Goal: Transaction & Acquisition: Obtain resource

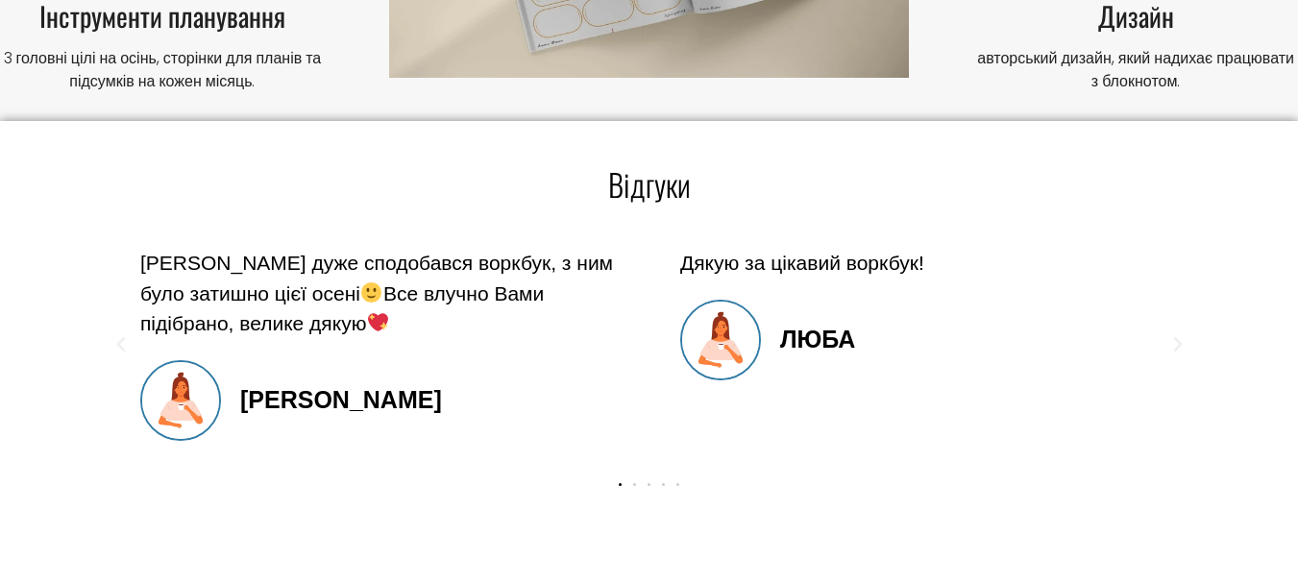
scroll to position [1634, 0]
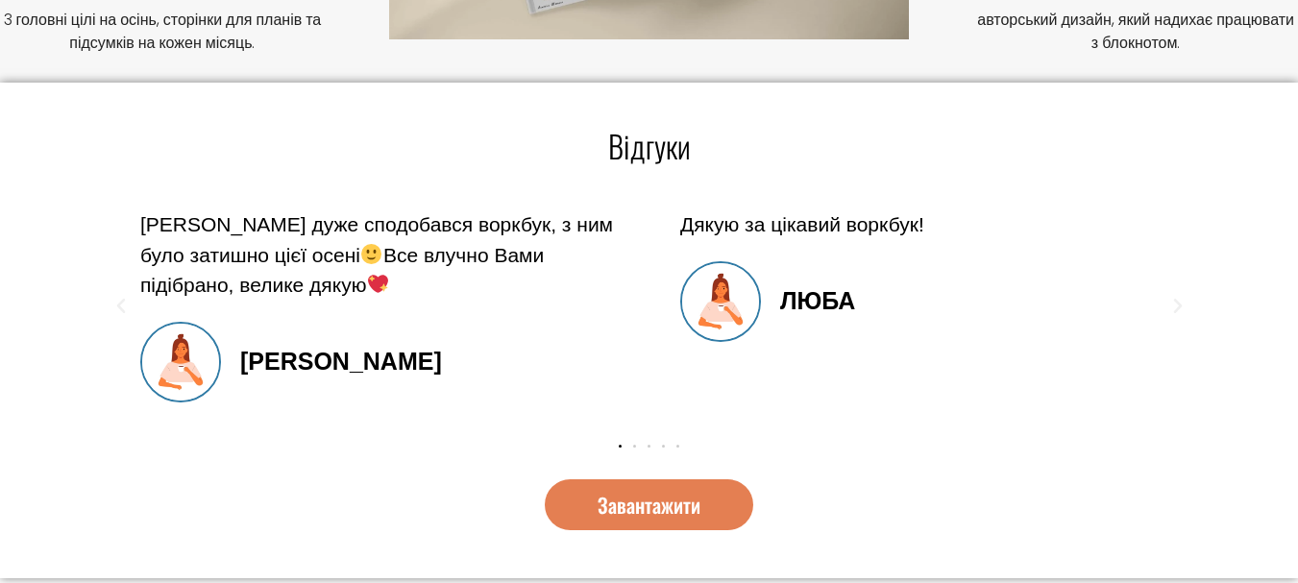
click at [700, 498] on span "Завантажити" at bounding box center [649, 505] width 103 height 20
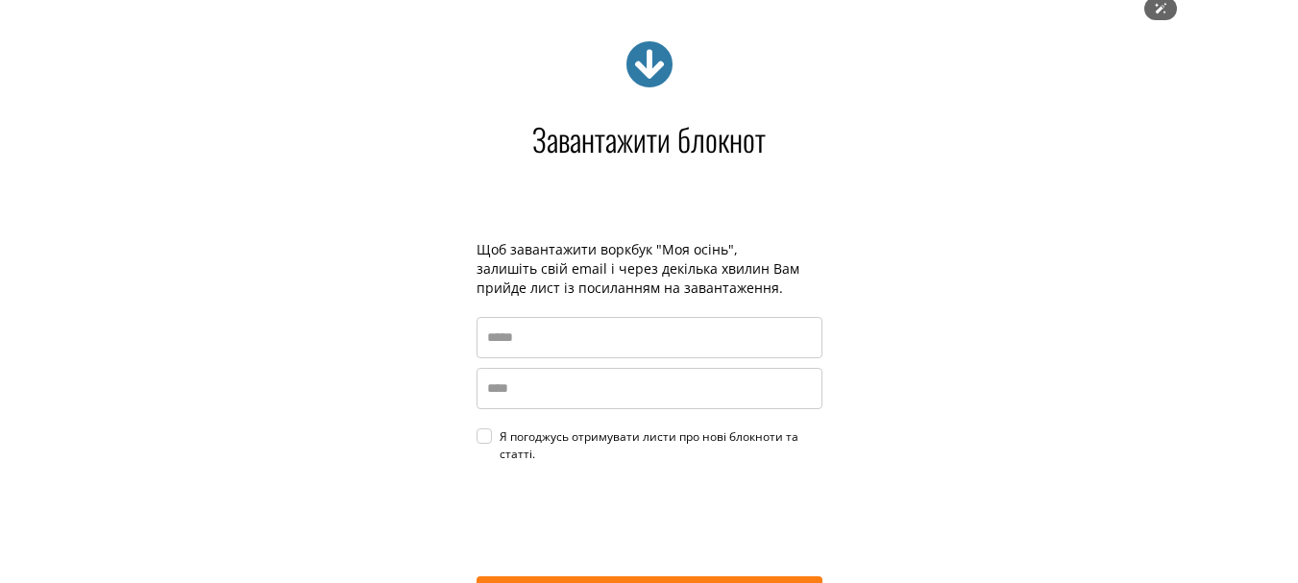
scroll to position [2714, 0]
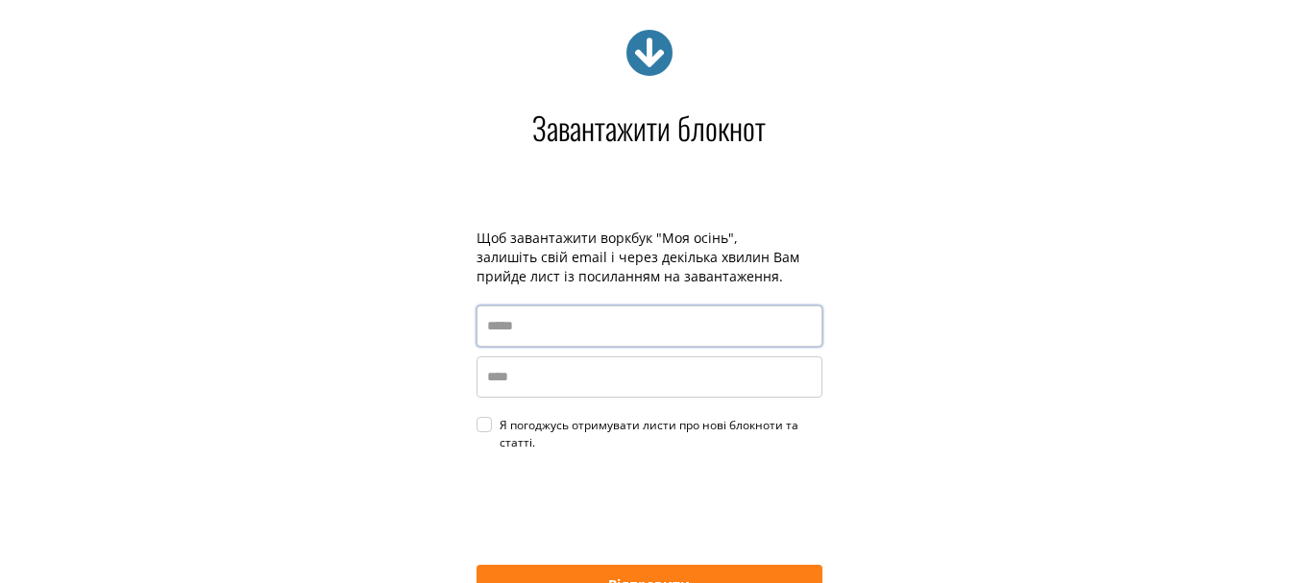
click at [524, 324] on input "email" at bounding box center [650, 326] width 346 height 41
type input "**********"
click at [613, 385] on input "name" at bounding box center [650, 377] width 346 height 41
type input "****"
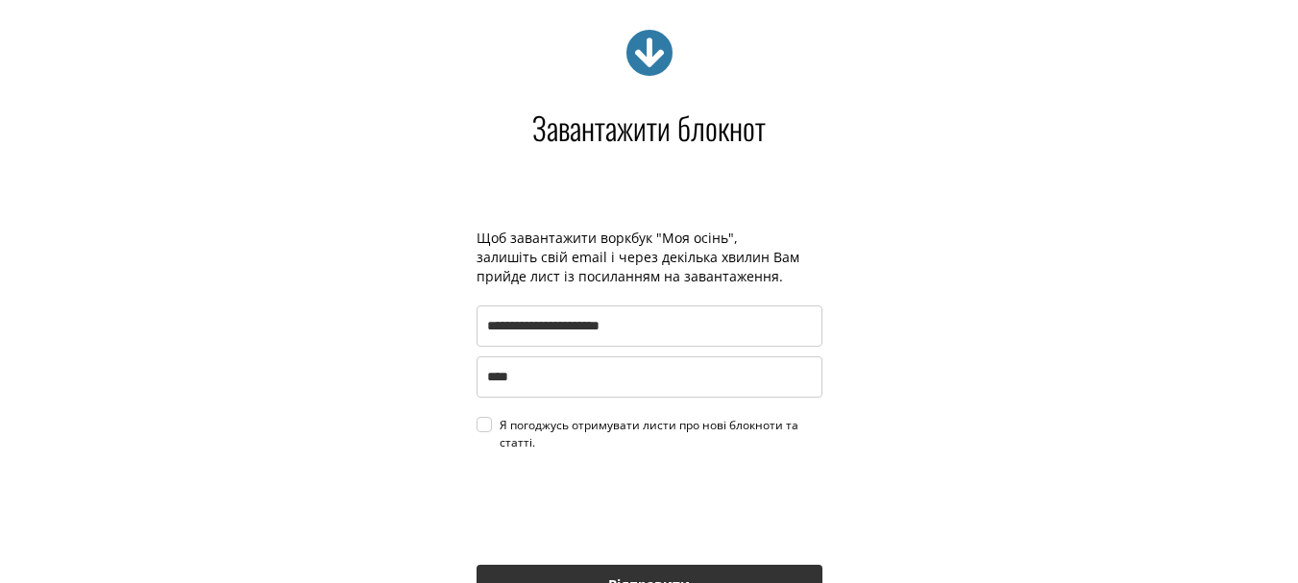
click at [646, 566] on button "Відправити" at bounding box center [650, 584] width 346 height 39
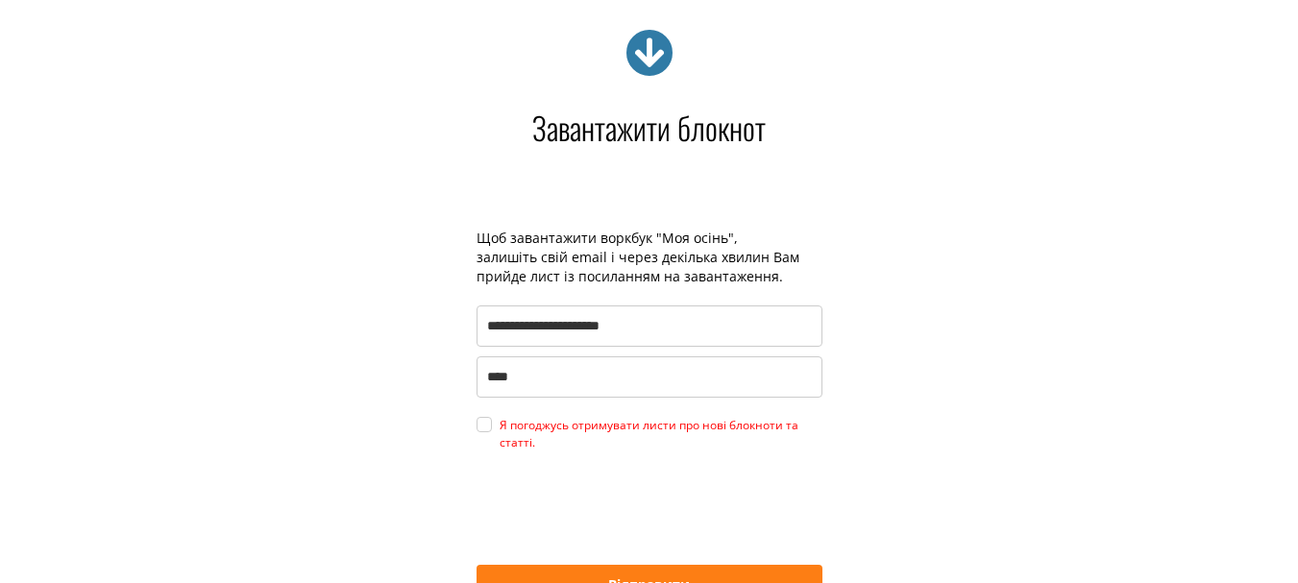
click at [500, 427] on div "Я погоджусь отримувати листи про нові блокноти та статті." at bounding box center [661, 434] width 323 height 35
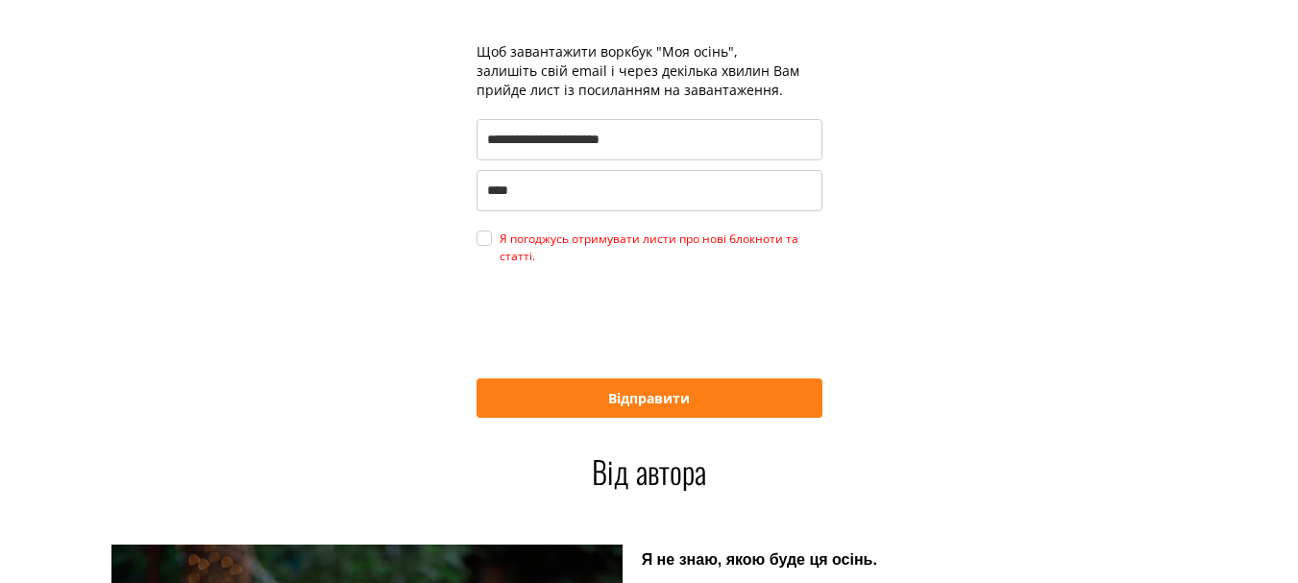
scroll to position [2906, 0]
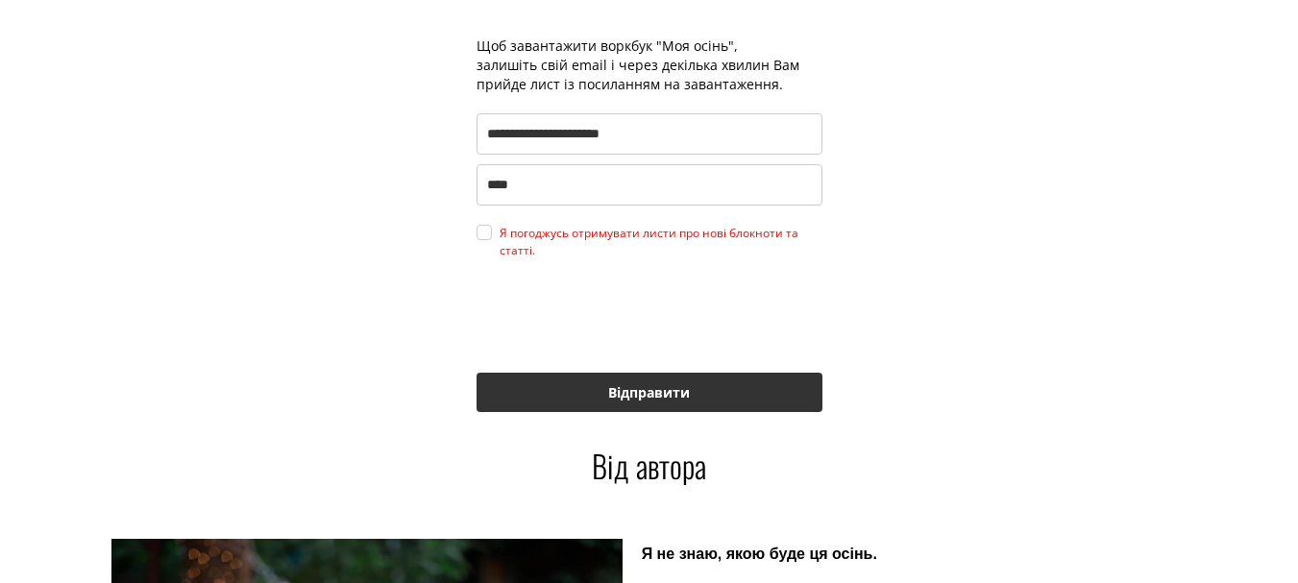
click at [646, 373] on button "Відправити" at bounding box center [650, 392] width 346 height 39
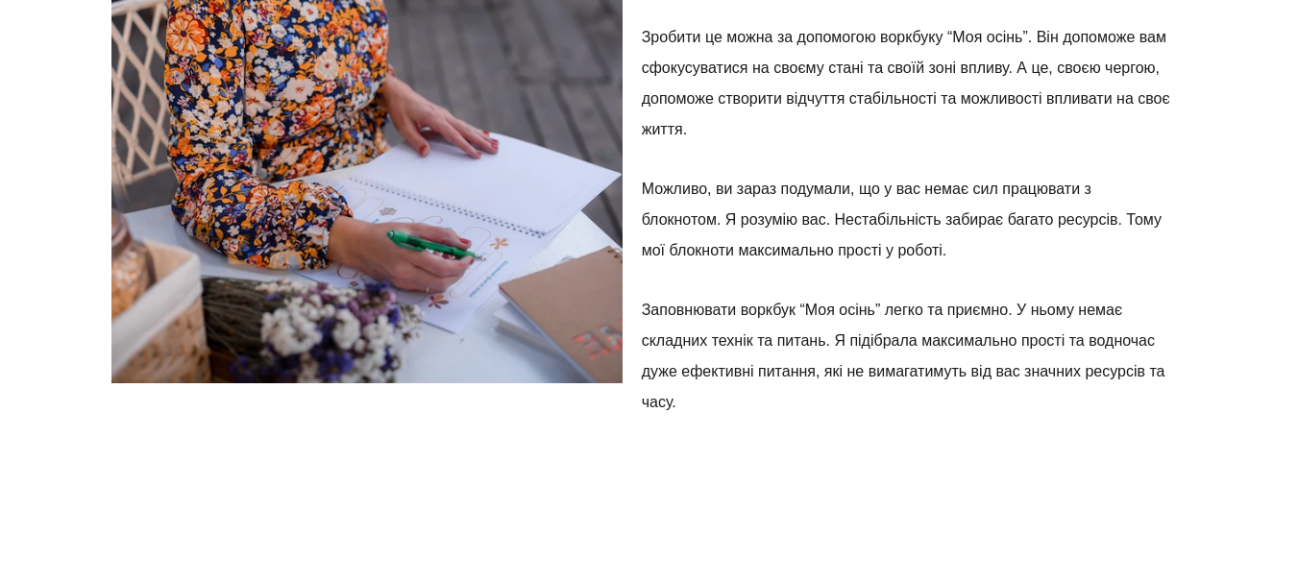
scroll to position [3867, 0]
